Goal: Navigation & Orientation: Understand site structure

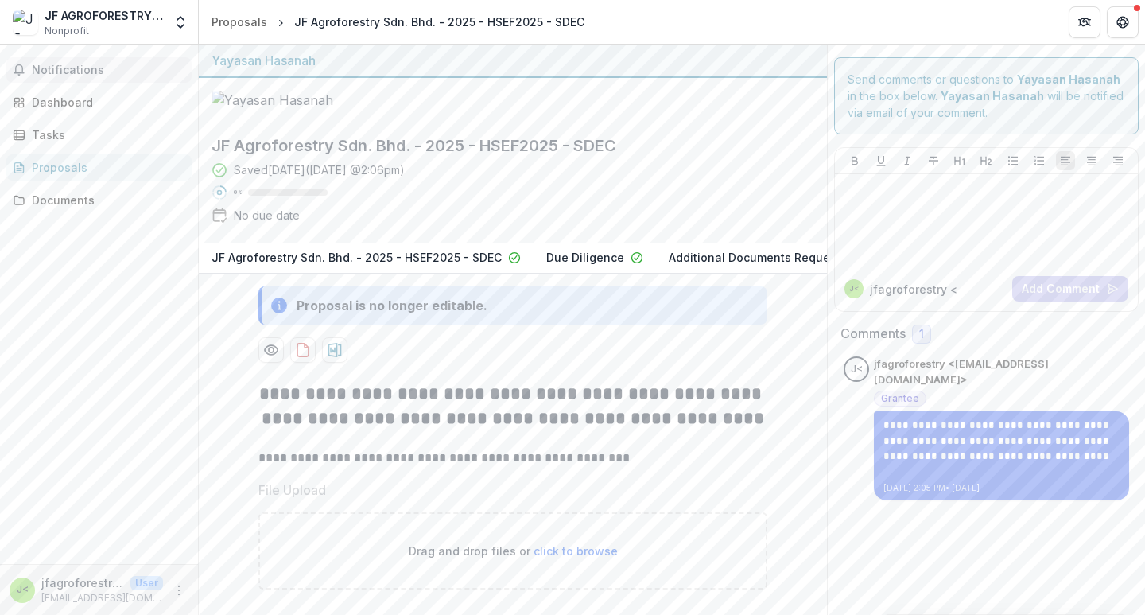
click at [111, 74] on span "Notifications" at bounding box center [109, 71] width 154 height 14
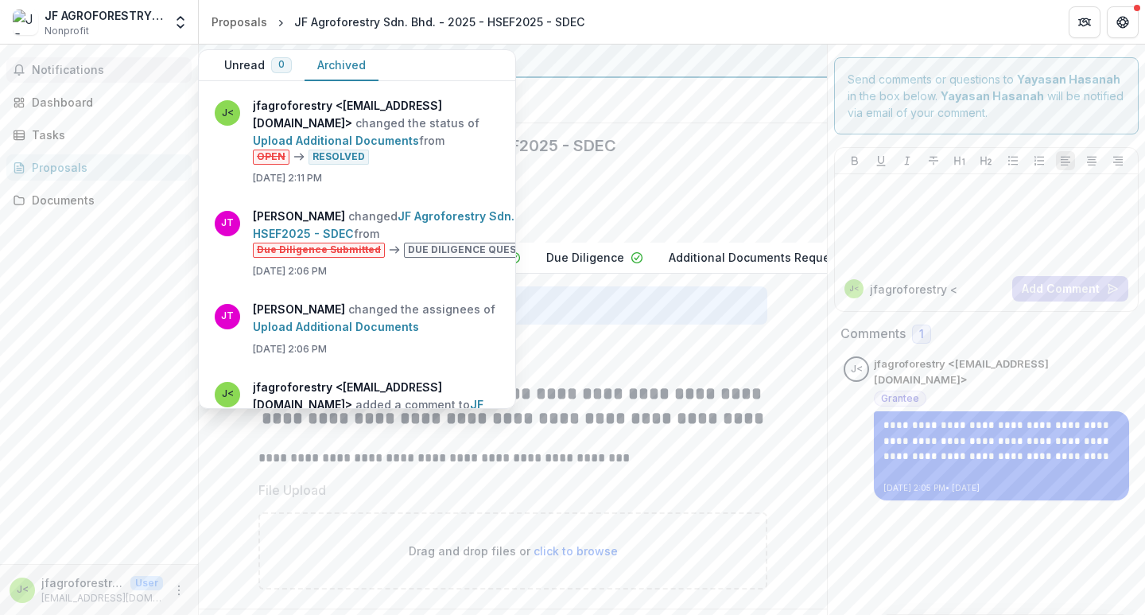
click at [328, 68] on button "Archived" at bounding box center [342, 65] width 74 height 31
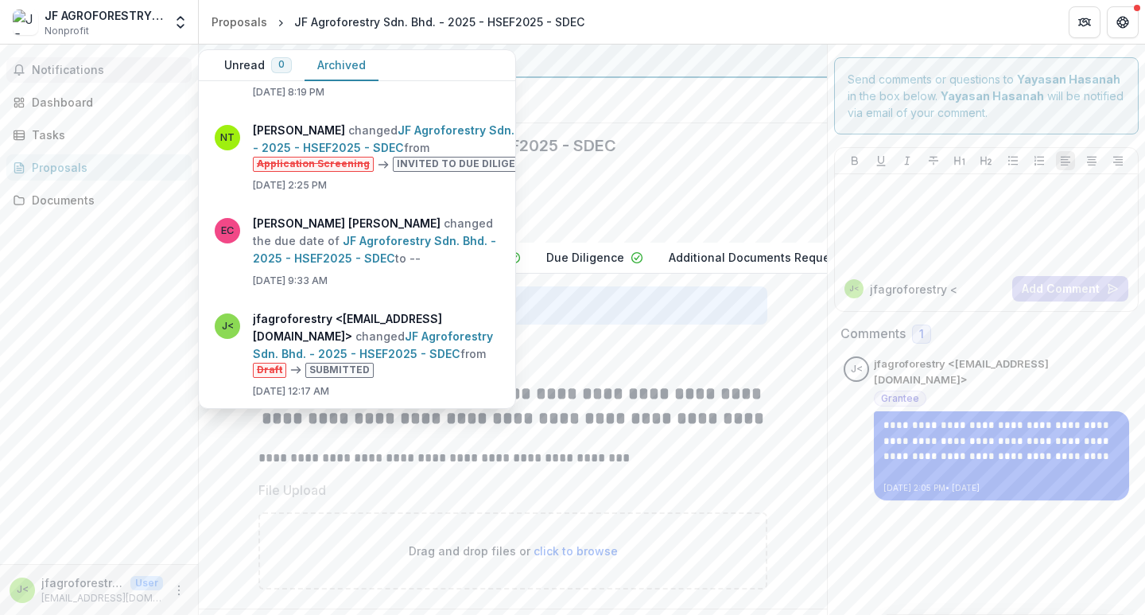
scroll to position [634, 0]
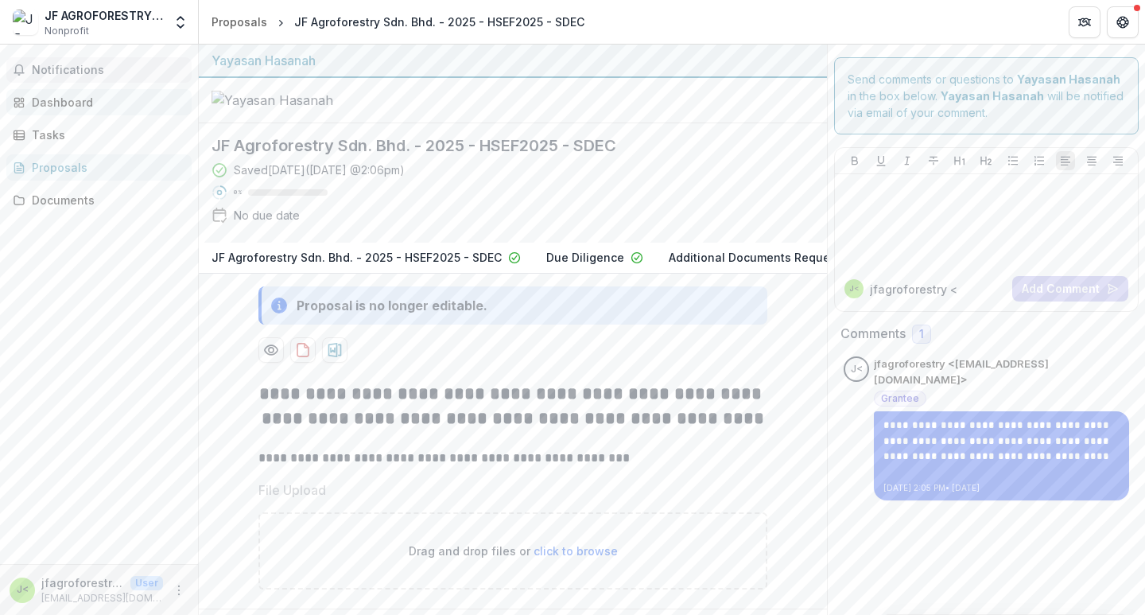
click at [142, 99] on div "Dashboard" at bounding box center [105, 102] width 147 height 17
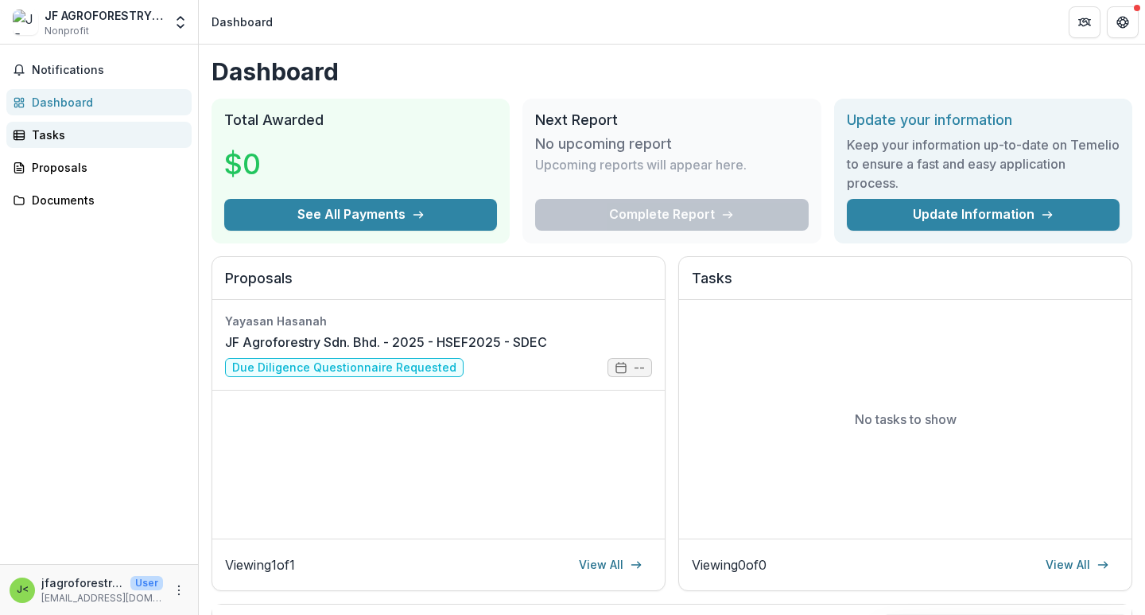
click at [115, 131] on div "Tasks" at bounding box center [105, 134] width 147 height 17
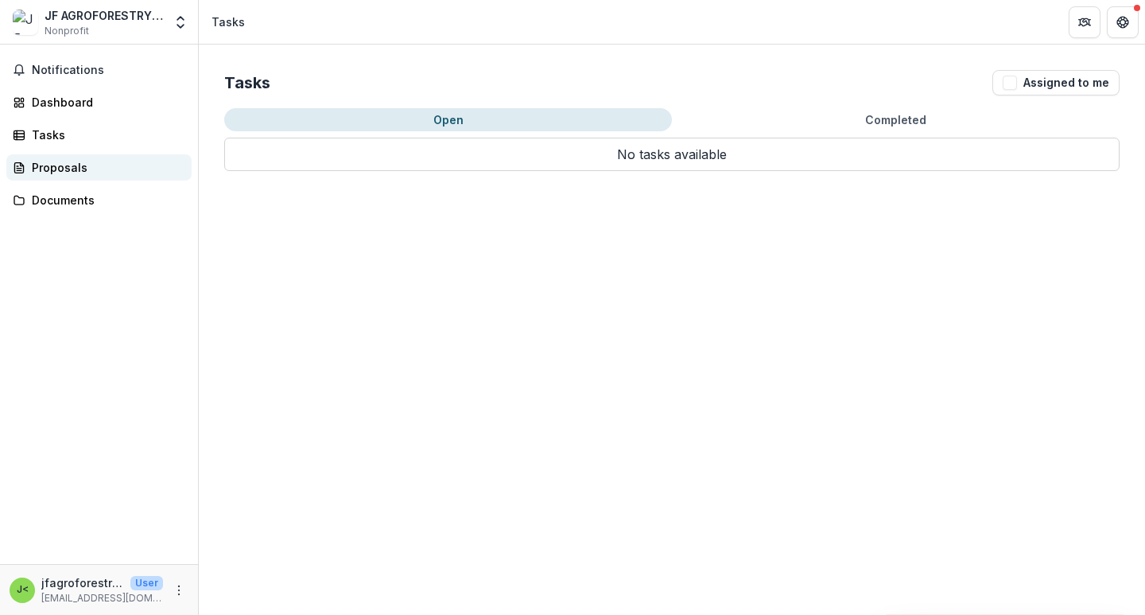
click at [134, 166] on div "Proposals" at bounding box center [105, 167] width 147 height 17
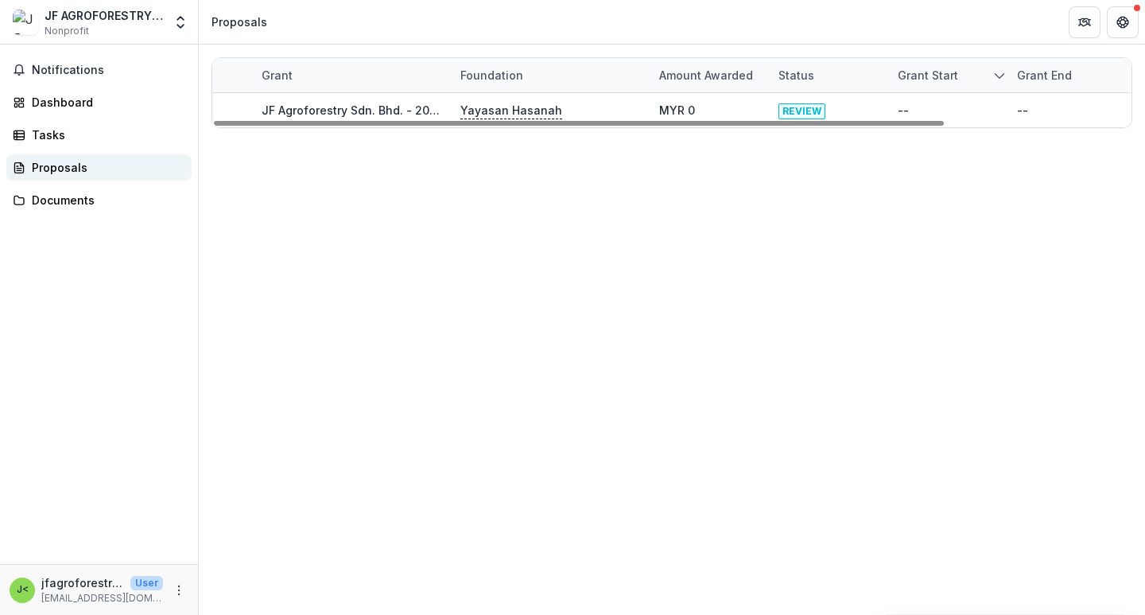
click at [78, 176] on link "Proposals" at bounding box center [98, 167] width 185 height 26
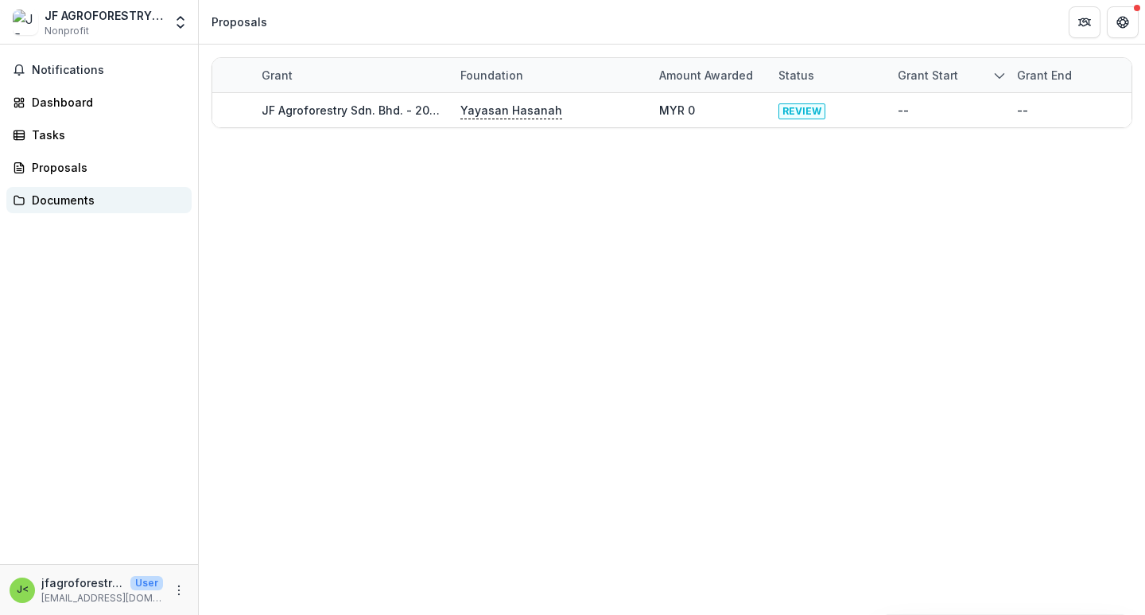
click at [78, 200] on div "Documents" at bounding box center [105, 200] width 147 height 17
